Goal: Task Accomplishment & Management: Complete application form

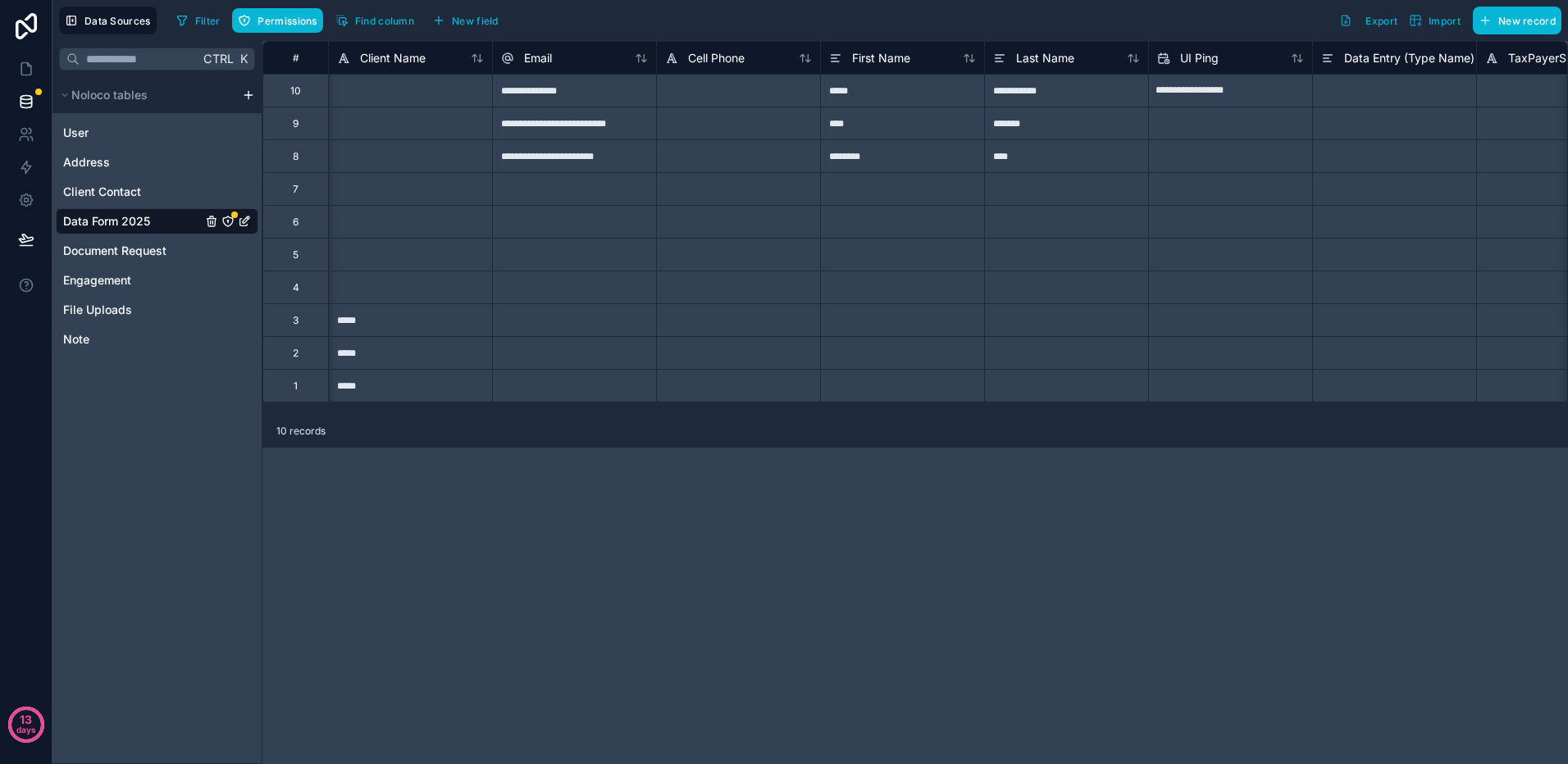
scroll to position [0, 820]
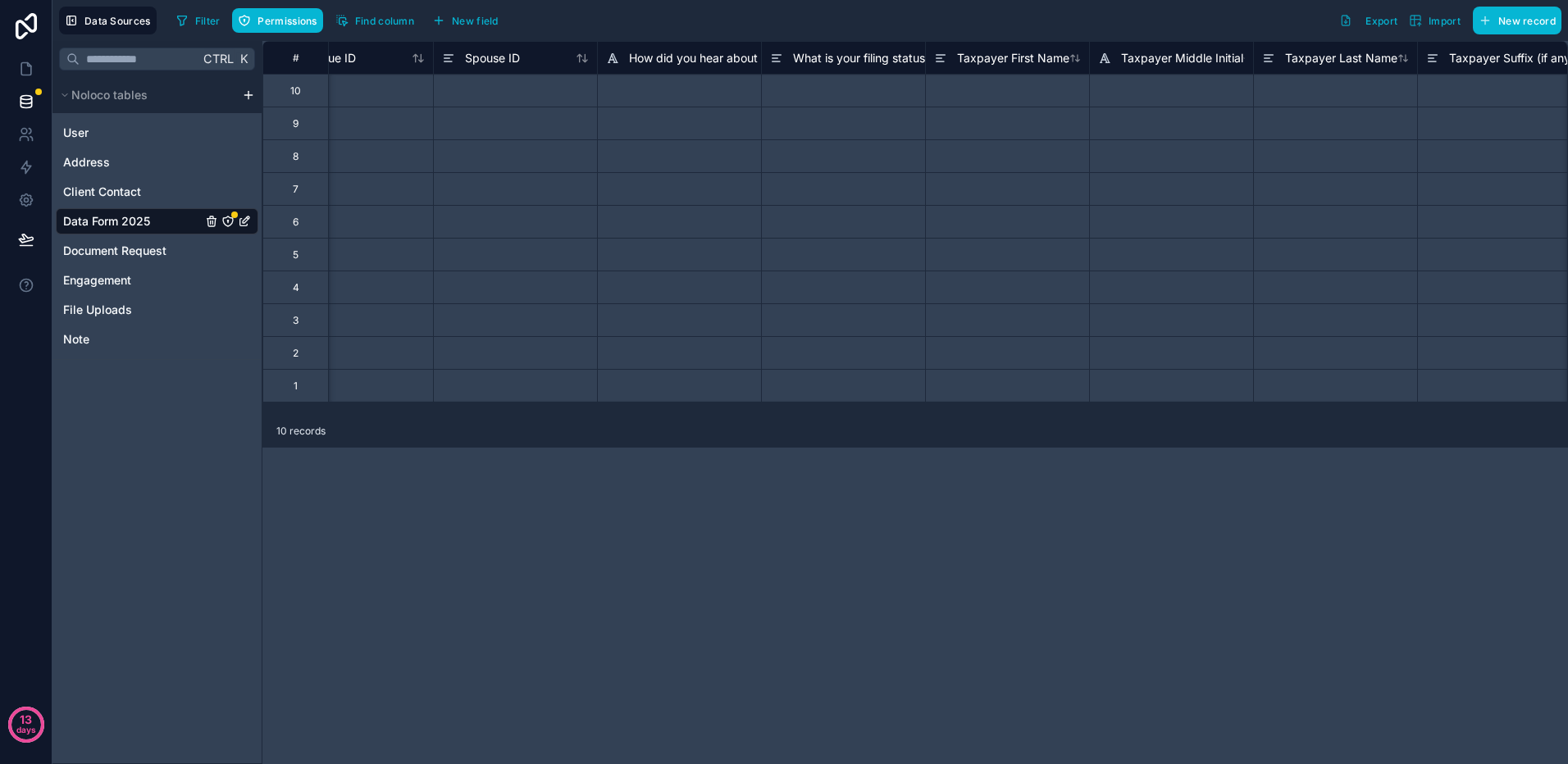
scroll to position [0, 2367]
drag, startPoint x: 829, startPoint y: 57, endPoint x: 1036, endPoint y: 337, distance: 348.2
click at [829, 58] on span "What is your filing status" at bounding box center [848, 59] width 132 height 16
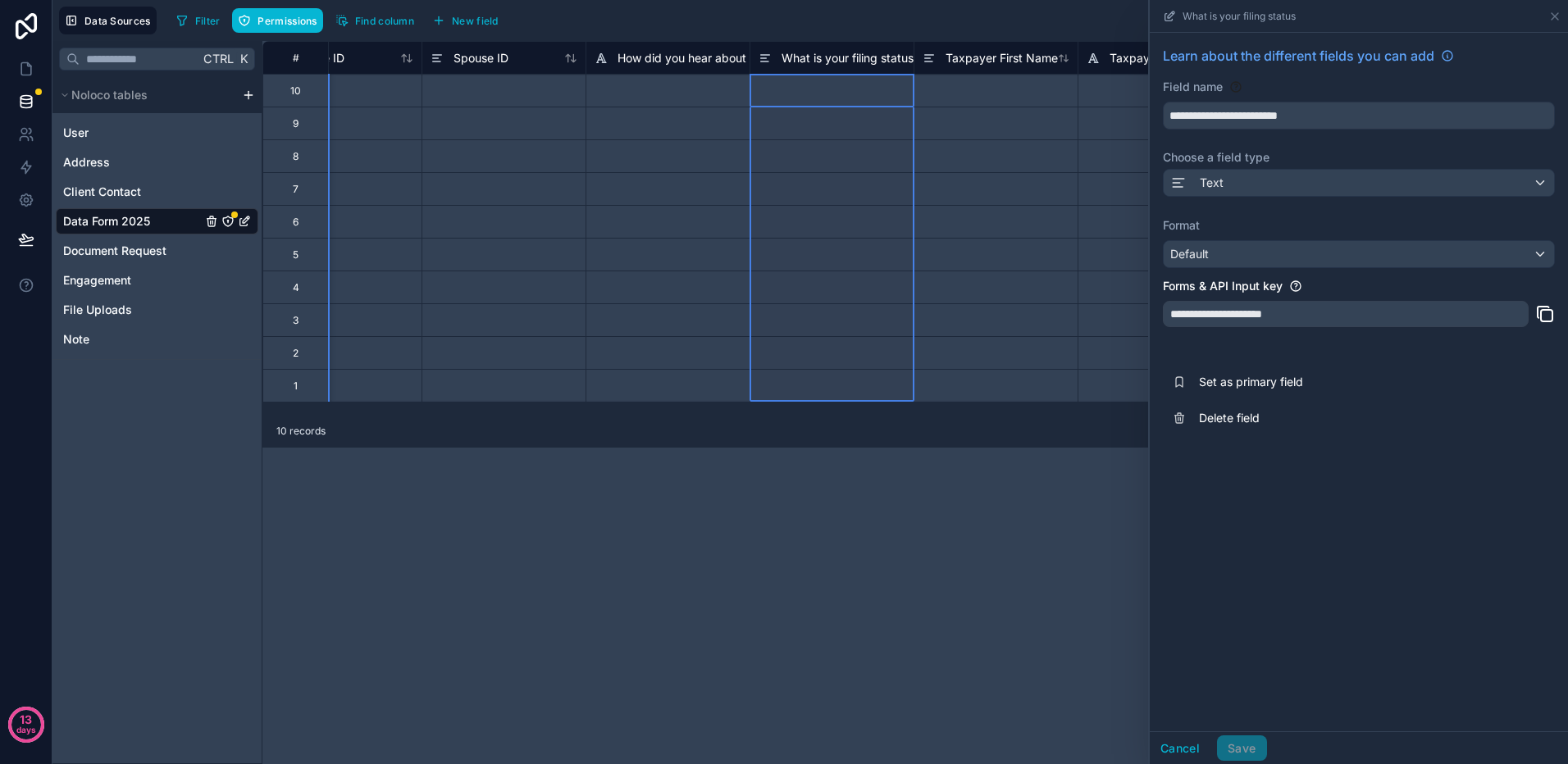
click at [546, 565] on div "# TaxPayerSSN Avenue ID Spouse ID How did you hear about us What is your filing…" at bounding box center [915, 403] width 1306 height 723
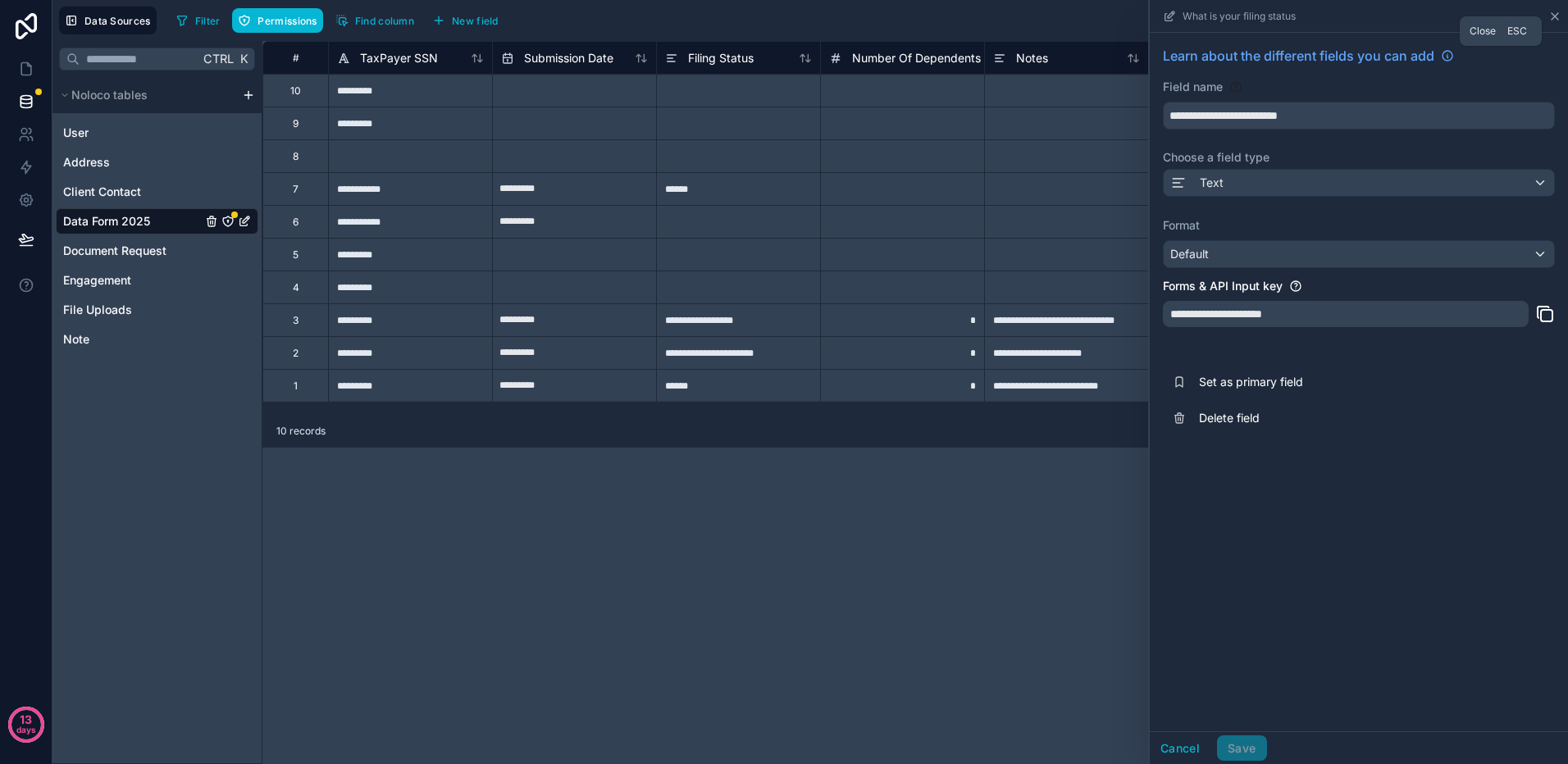
click at [1558, 18] on icon at bounding box center [1554, 16] width 6 height 6
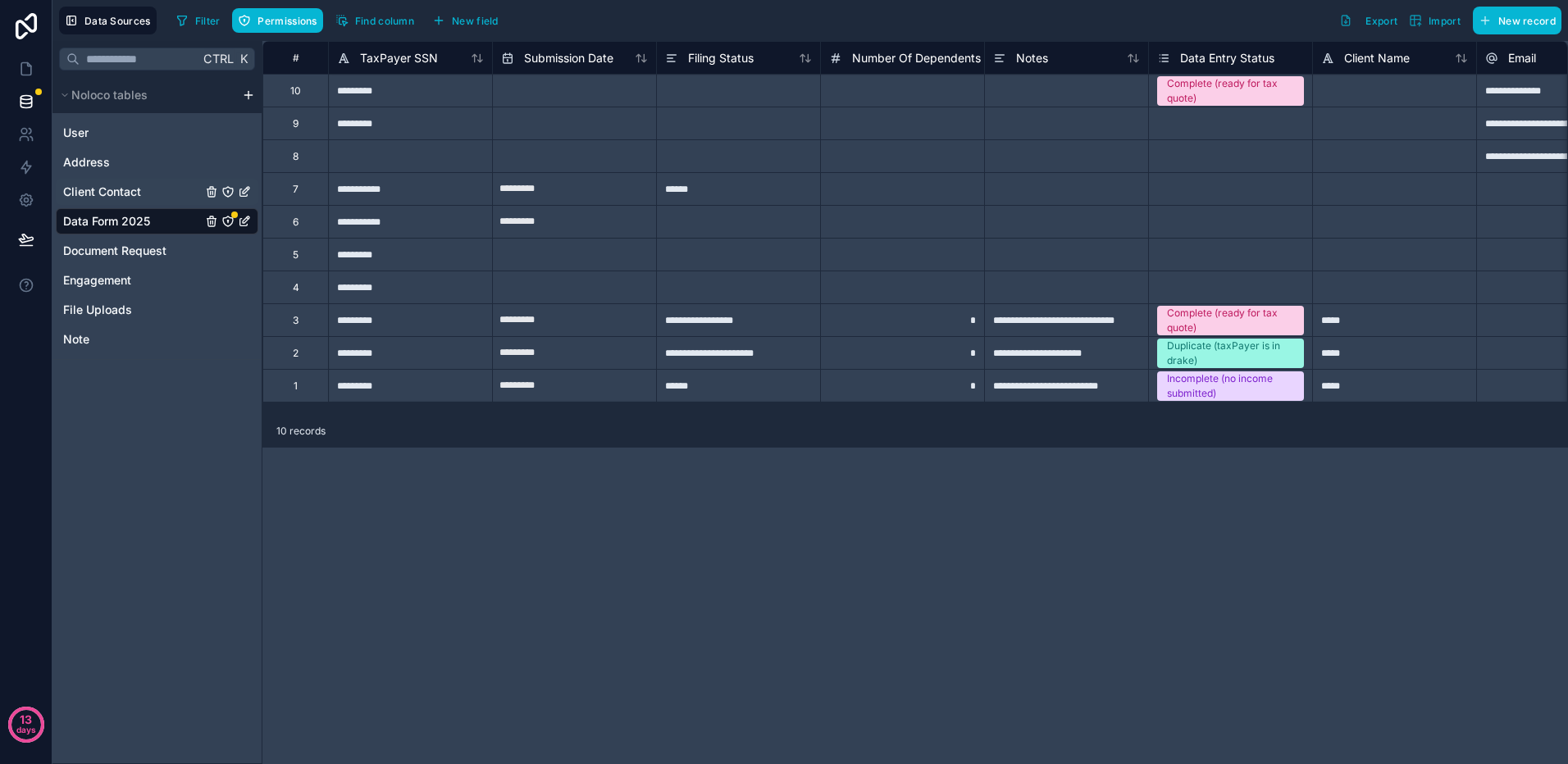
click at [114, 191] on span "Client Contact" at bounding box center [102, 192] width 78 height 16
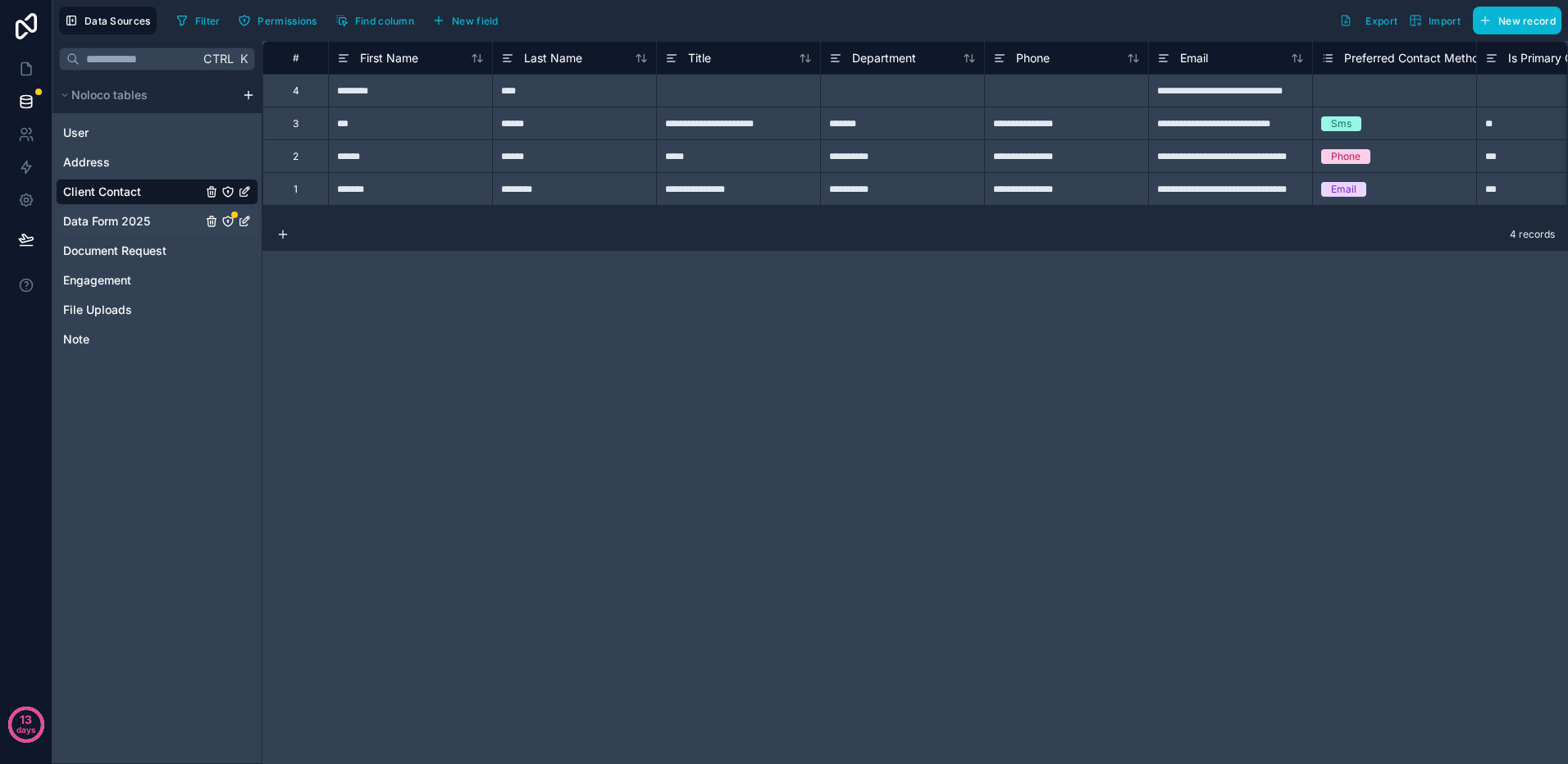
click at [121, 217] on span "Data Form 2025" at bounding box center [106, 221] width 87 height 16
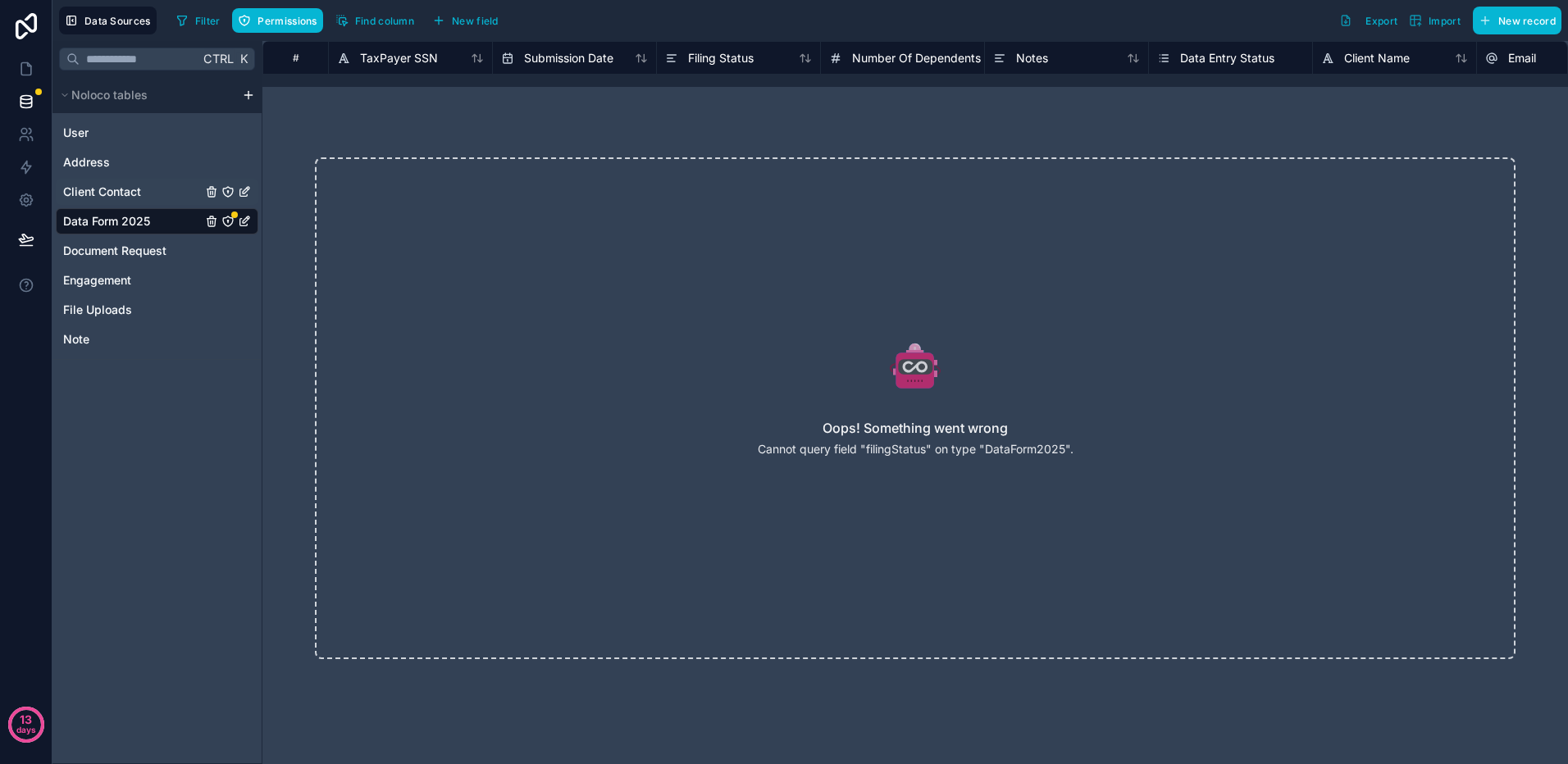
click at [97, 196] on span "Client Contact" at bounding box center [102, 192] width 78 height 16
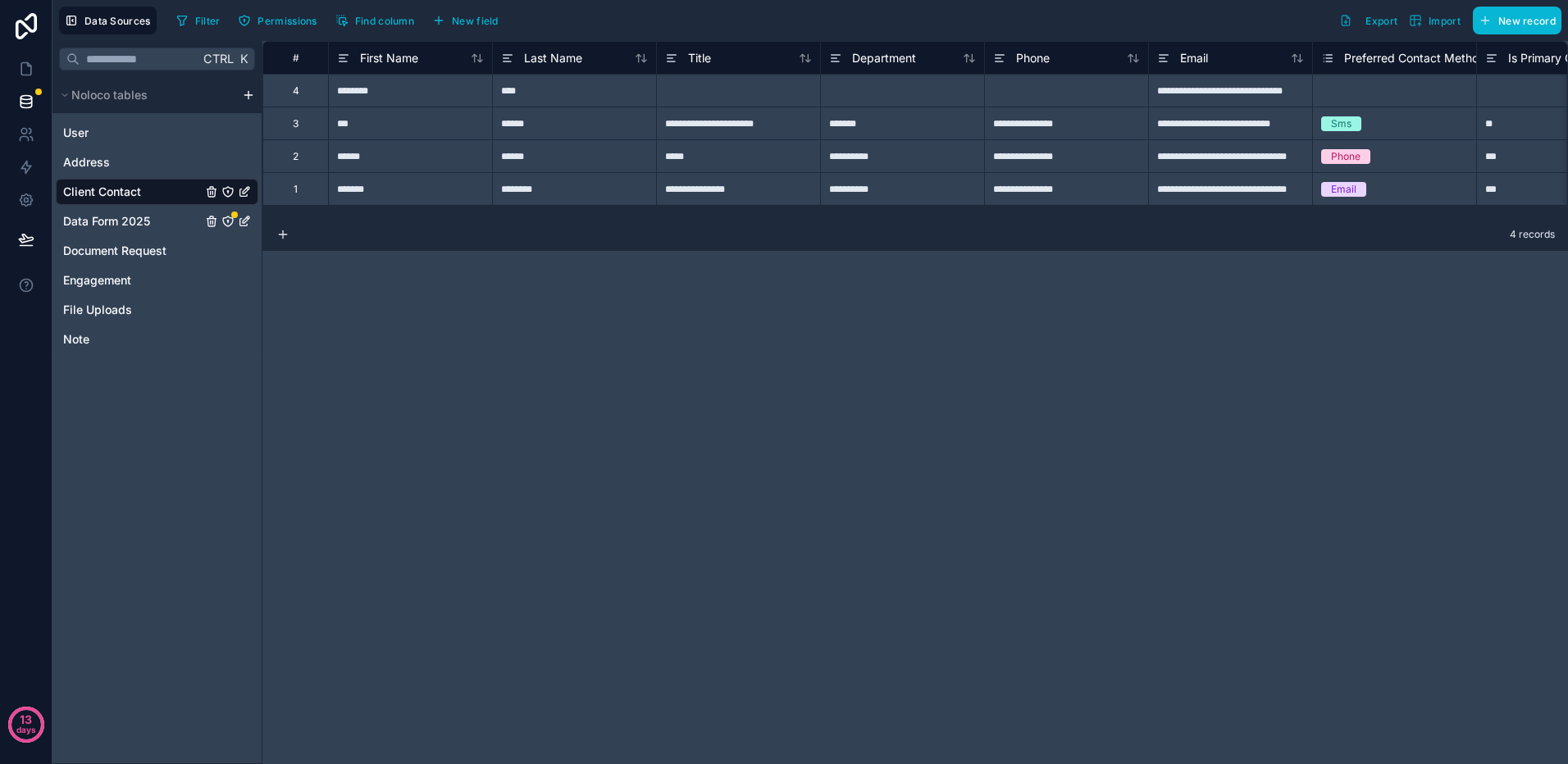
click at [83, 222] on span "Data Form 2025" at bounding box center [106, 221] width 87 height 16
